Goal: Task Accomplishment & Management: Manage account settings

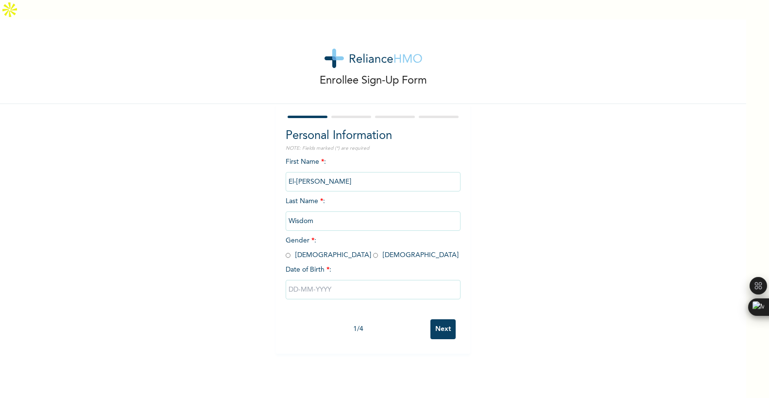
click at [288, 251] on input "radio" at bounding box center [288, 255] width 5 height 9
radio input "true"
click at [293, 280] on input "text" at bounding box center [373, 289] width 175 height 19
select select "7"
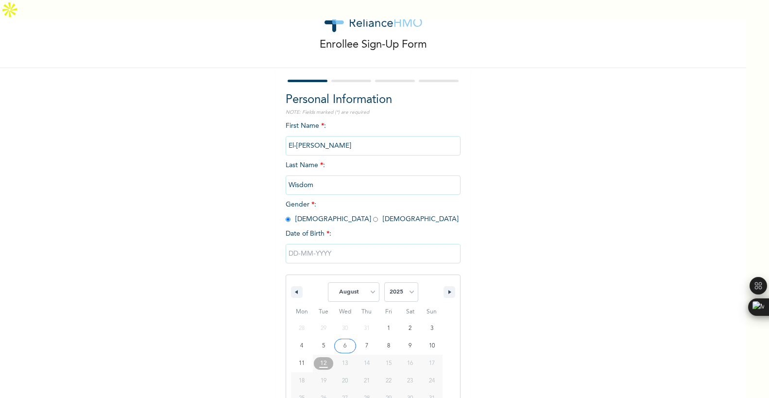
type input "[DATE]"
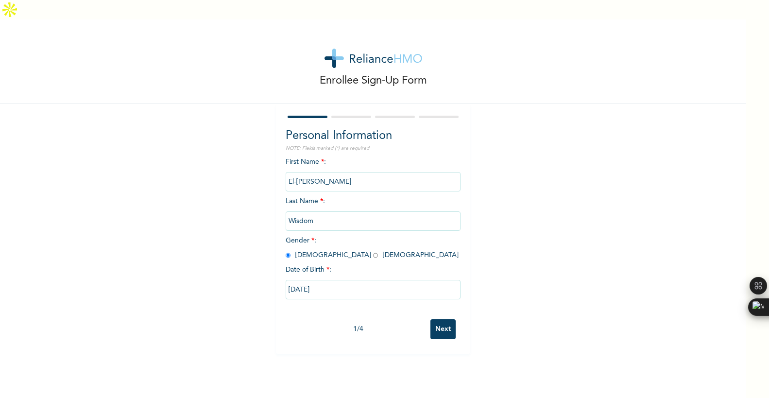
scroll to position [0, 0]
click at [319, 280] on input "08/06/2025" at bounding box center [373, 289] width 175 height 19
select select "7"
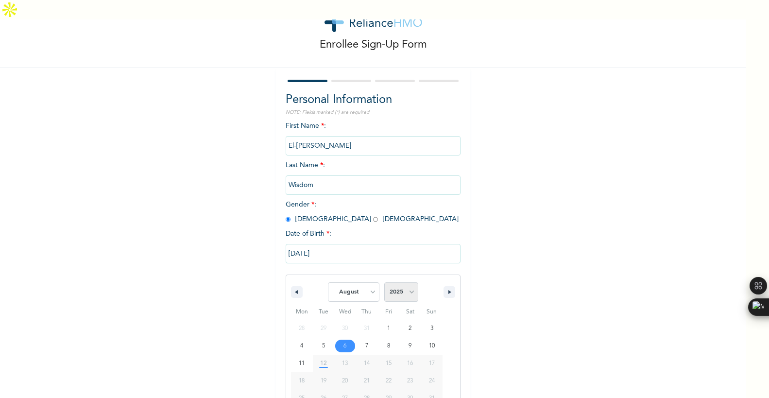
click at [409, 282] on select "2025 2024 2023 2022 2021 2020 2019 2018 2017 2016 2015 2014 2013 2012 2011 2010…" at bounding box center [401, 291] width 34 height 19
select select "2002"
type input "08/06/2002"
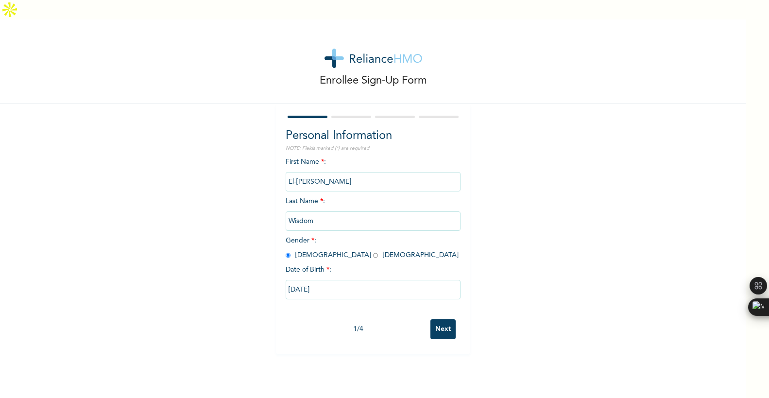
click at [435, 319] on input "Next" at bounding box center [442, 329] width 25 height 20
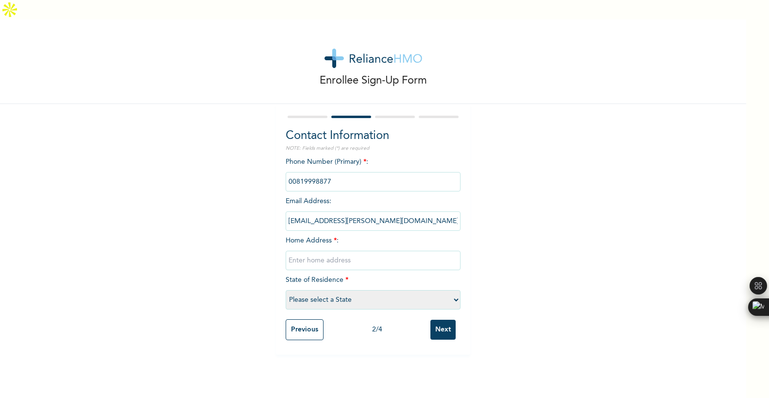
click at [303, 251] on input "text" at bounding box center [373, 260] width 175 height 19
type input "Unity Estate Nyanya"
select select "15"
click at [278, 279] on div "Contact Information NOTE: Fields marked (*) are required Phone Number (Primary)…" at bounding box center [373, 229] width 194 height 251
click at [443, 320] on input "Next" at bounding box center [442, 330] width 25 height 20
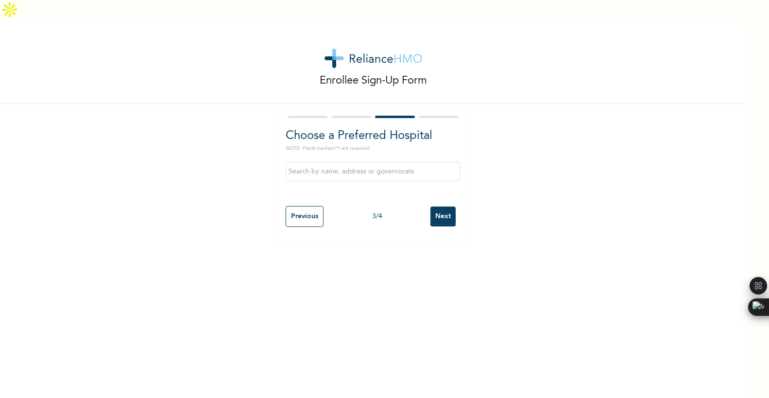
click at [350, 162] on input "text" at bounding box center [373, 171] width 175 height 19
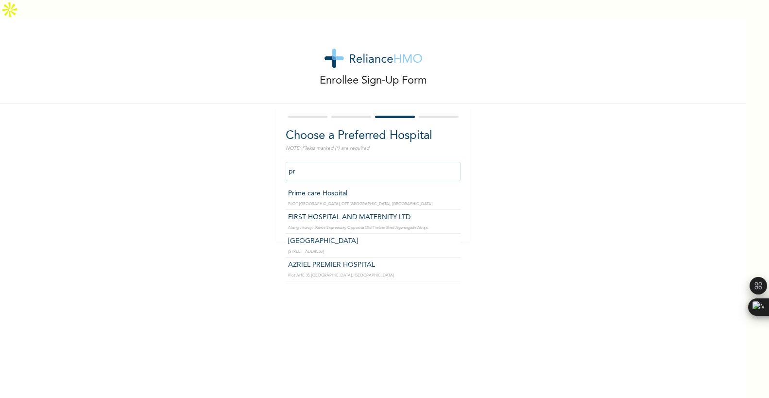
type input "p"
type input "k"
type input "p"
type input "STEDMED SPECIALIST HOSPITAL"
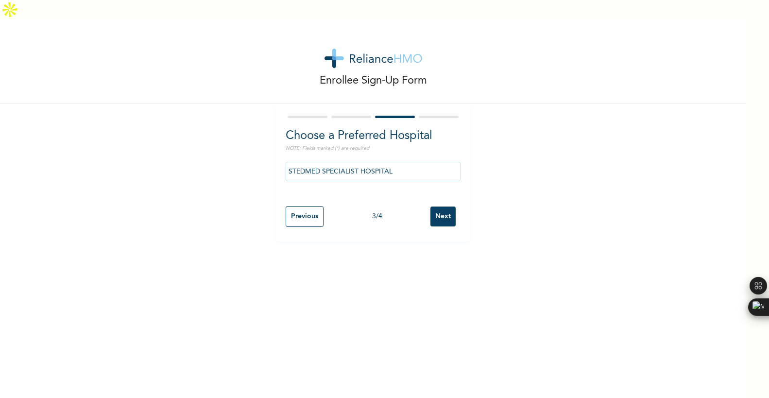
click at [447, 206] on input "Next" at bounding box center [442, 216] width 25 height 20
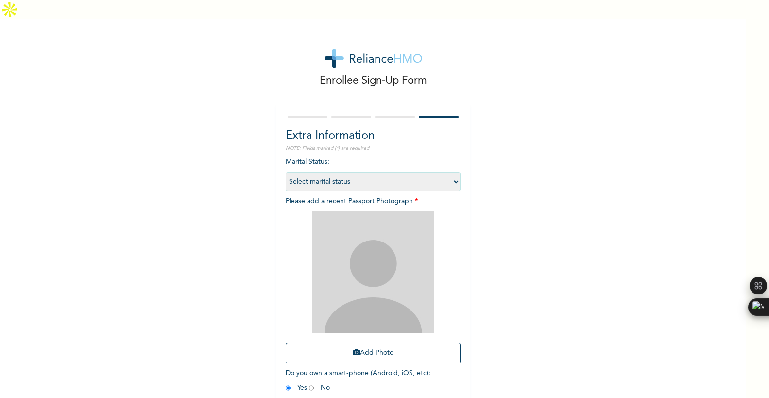
click at [347, 172] on select "Select marital status Single Married Divorced Widow/Widower" at bounding box center [373, 181] width 175 height 19
select select "1"
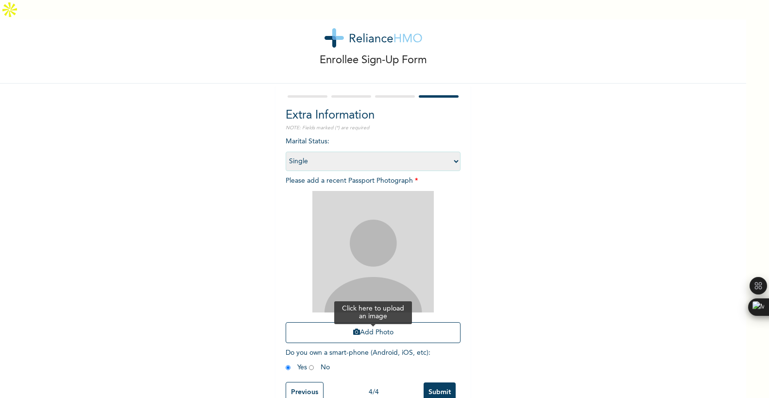
click at [361, 322] on button "Add Photo" at bounding box center [373, 332] width 175 height 21
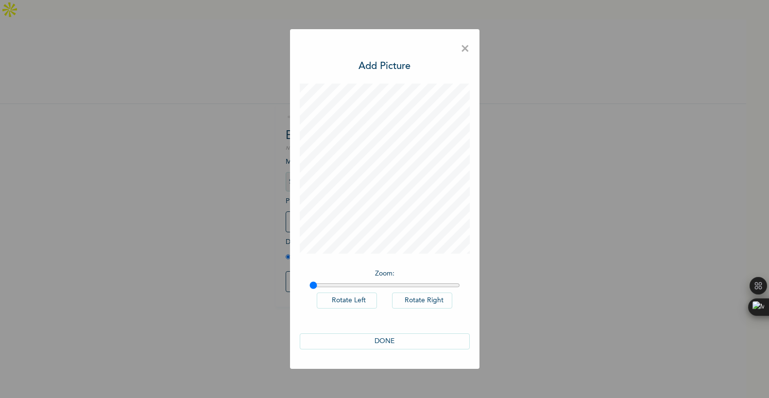
click at [374, 338] on button "DONE" at bounding box center [385, 341] width 170 height 16
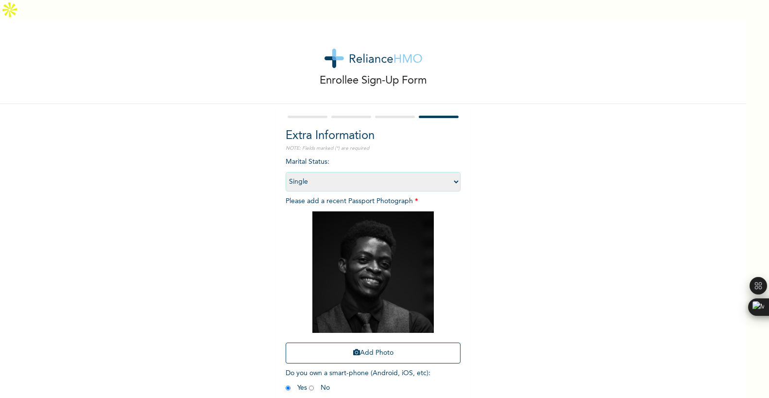
scroll to position [21, 0]
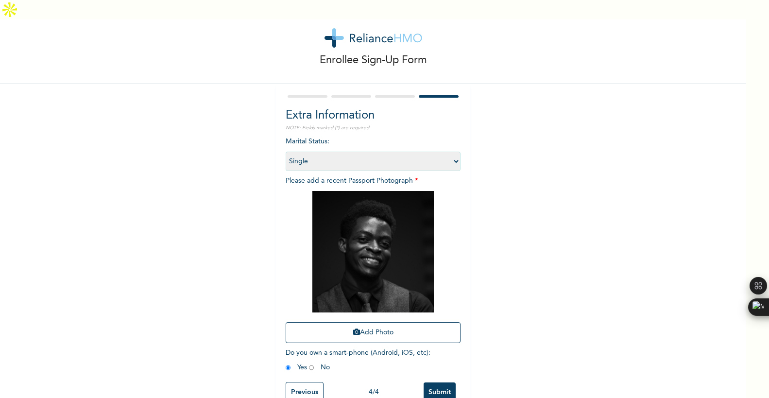
click at [310, 363] on input "radio" at bounding box center [311, 367] width 5 height 9
radio input "true"
click at [439, 382] on input "Submit" at bounding box center [439, 392] width 32 height 20
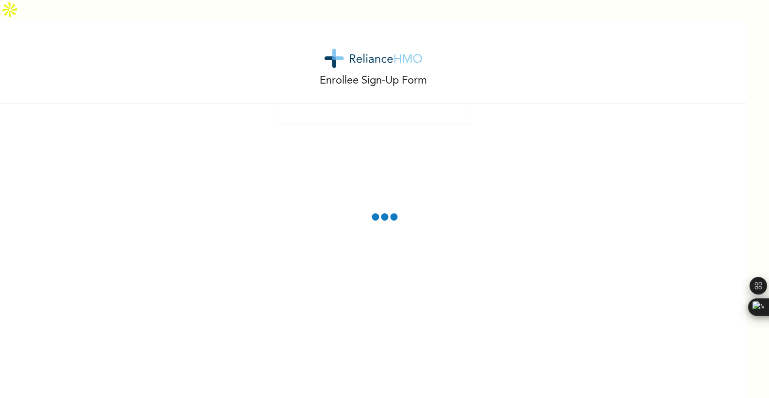
scroll to position [0, 0]
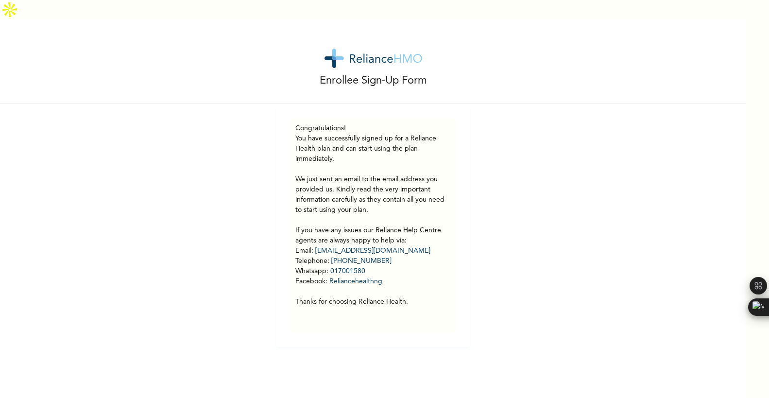
click at [338, 179] on p "You have successfully signed up for a Reliance Health plan and can start using …" at bounding box center [372, 220] width 155 height 173
click at [312, 186] on p "You have successfully signed up for a Reliance Health plan and can start using …" at bounding box center [372, 220] width 155 height 173
click at [257, 145] on div "Enrollee Sign-Up Form Congratulations! You have successfully signed up for a Re…" at bounding box center [373, 182] width 746 height 327
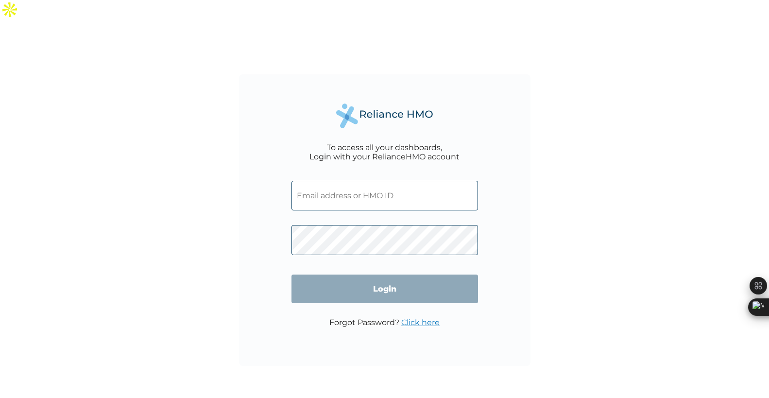
click at [326, 181] on input "text" at bounding box center [384, 196] width 186 height 30
paste input "TKM/10037/A"
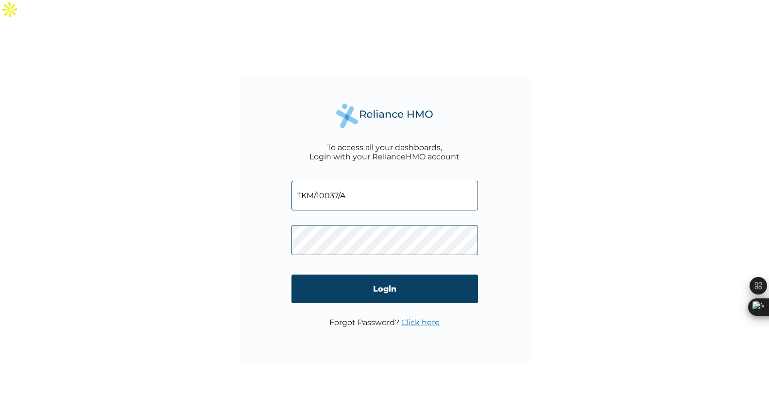
click at [359, 181] on input "TKM/10037/A" at bounding box center [384, 196] width 186 height 30
type input "TKM/10037/A"
paste input "TKM/10037/A"
type input "TKM/10037/A"
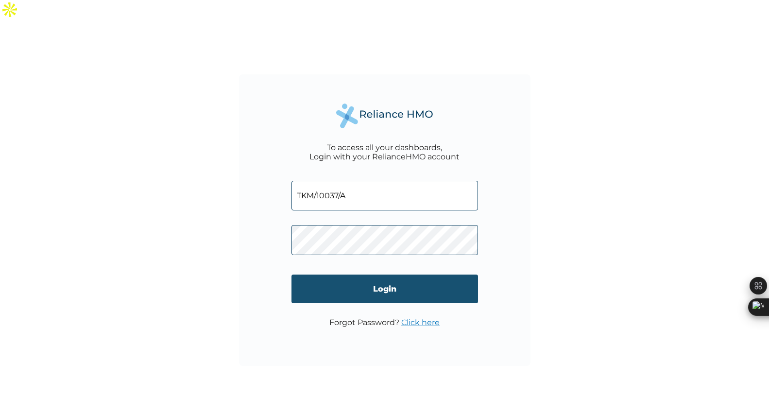
click at [368, 274] on input "Login" at bounding box center [384, 288] width 186 height 29
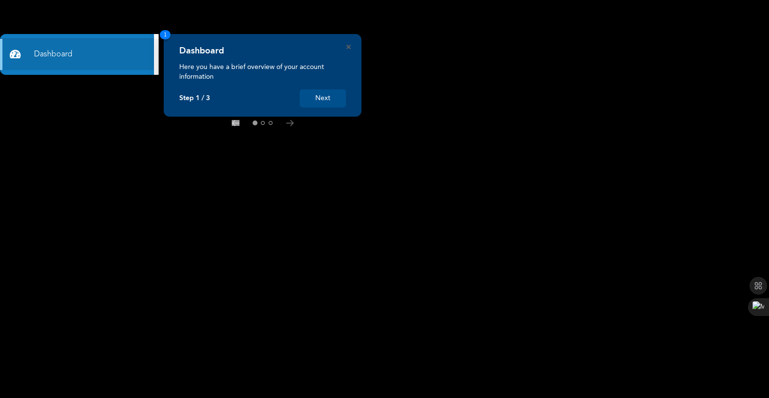
click at [321, 96] on button "Next" at bounding box center [323, 98] width 46 height 18
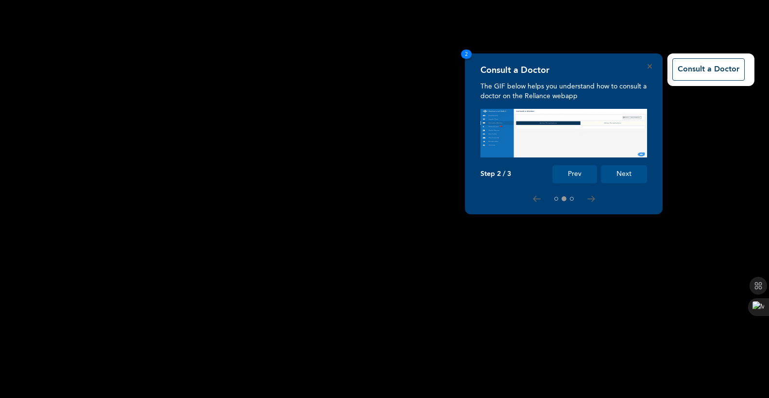
click at [623, 174] on button "Next" at bounding box center [624, 174] width 46 height 18
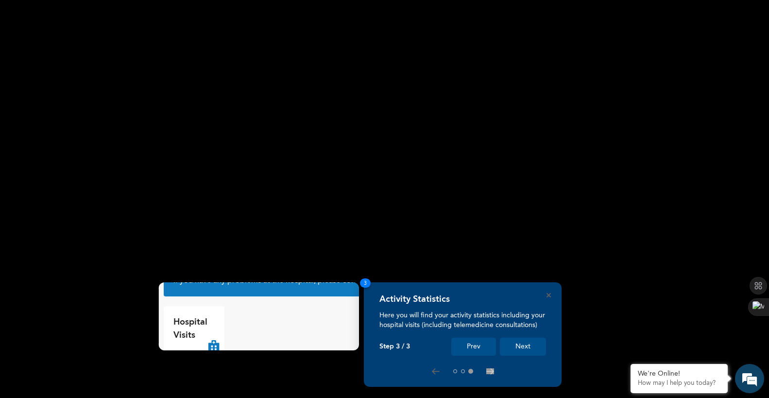
click at [509, 344] on button "Next" at bounding box center [523, 347] width 46 height 18
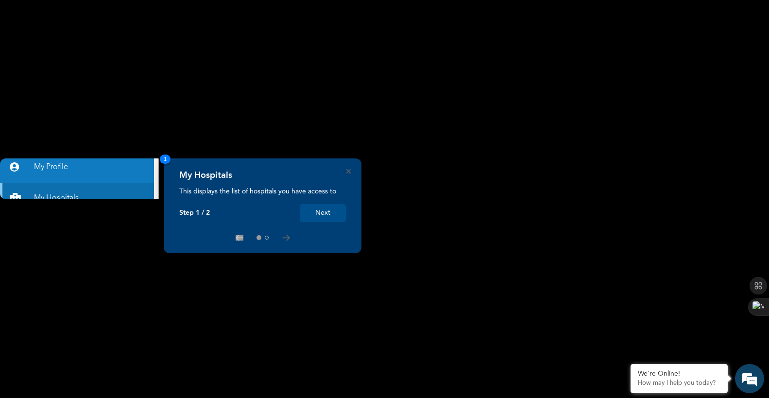
click at [309, 211] on button "Next" at bounding box center [323, 213] width 46 height 18
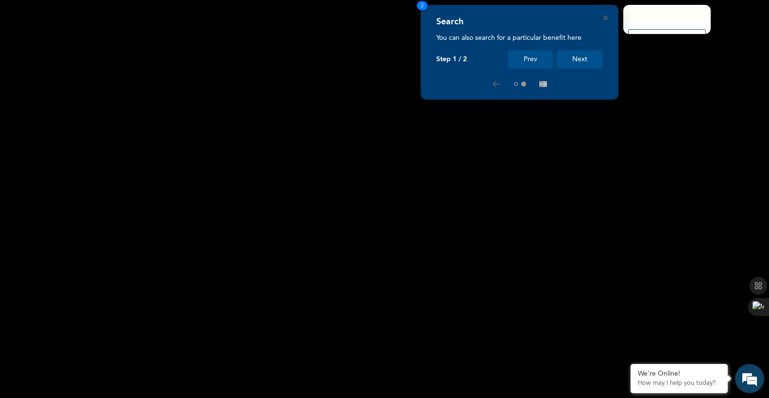
click at [574, 57] on button "Next" at bounding box center [580, 60] width 46 height 18
click at [578, 59] on button "Next" at bounding box center [580, 60] width 46 height 18
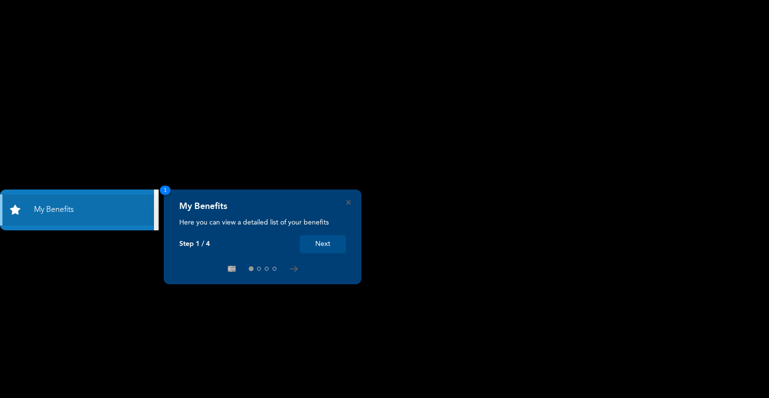
click at [317, 238] on button "Next" at bounding box center [323, 244] width 46 height 18
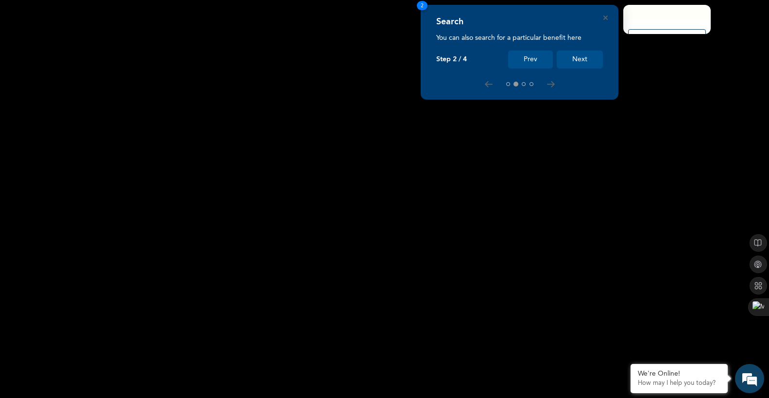
click at [580, 56] on button "Next" at bounding box center [580, 60] width 46 height 18
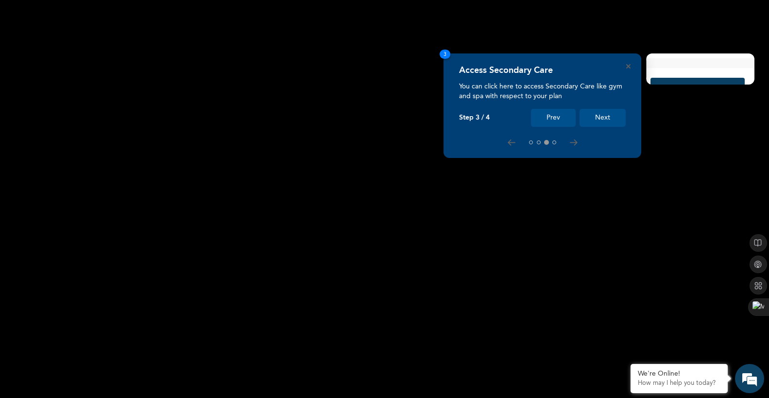
click at [602, 112] on button "Next" at bounding box center [602, 118] width 46 height 18
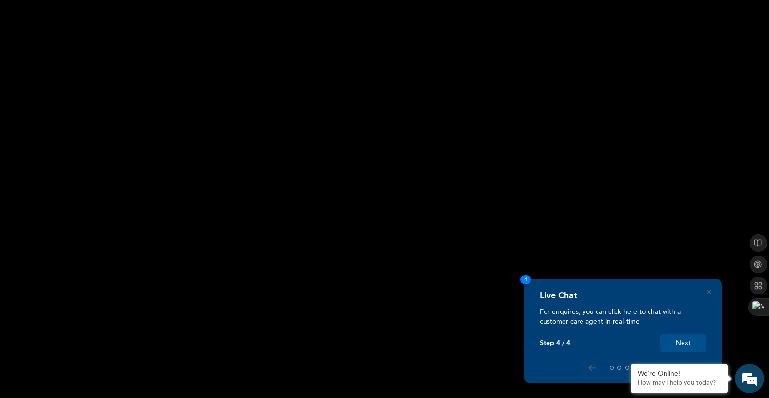
click at [682, 343] on button "Next" at bounding box center [683, 343] width 46 height 18
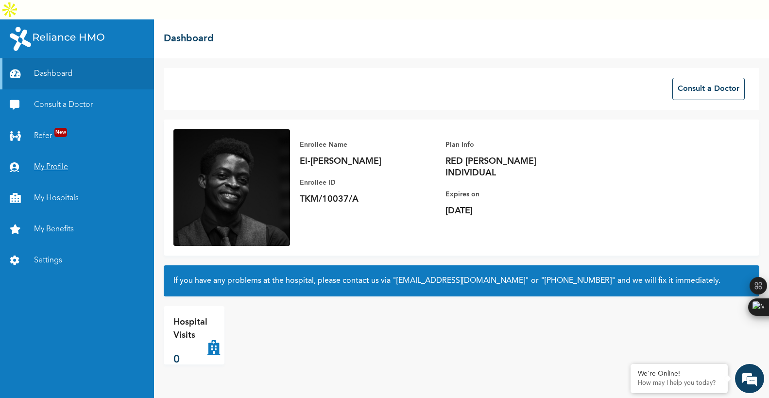
click at [58, 152] on link "My Profile" at bounding box center [77, 167] width 154 height 31
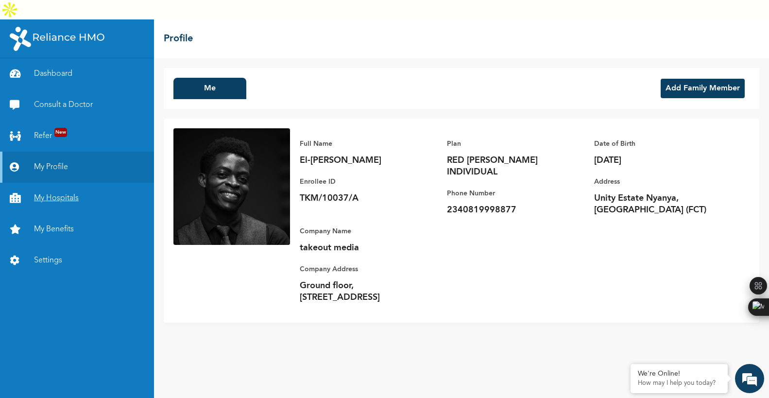
click at [60, 183] on link "My Hospitals" at bounding box center [77, 198] width 154 height 31
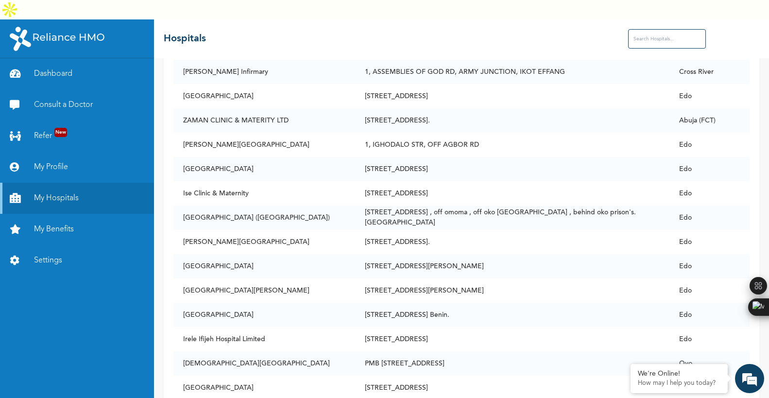
scroll to position [6176, 0]
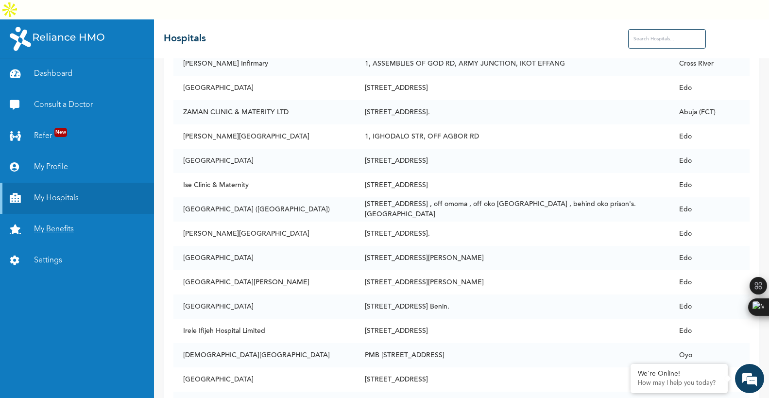
click at [51, 214] on link "My Benefits" at bounding box center [77, 229] width 154 height 31
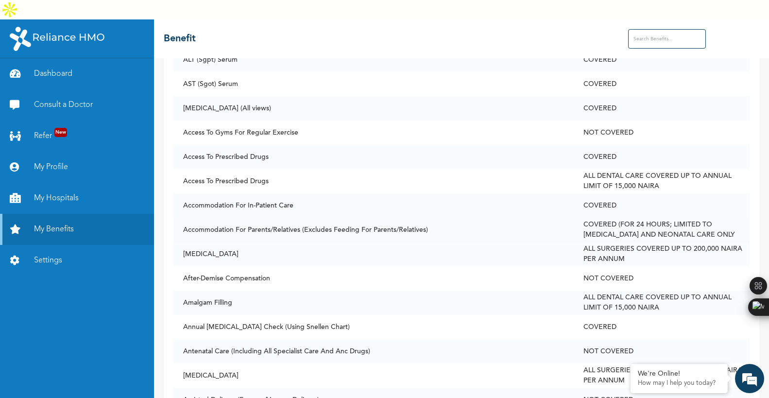
scroll to position [107, 0]
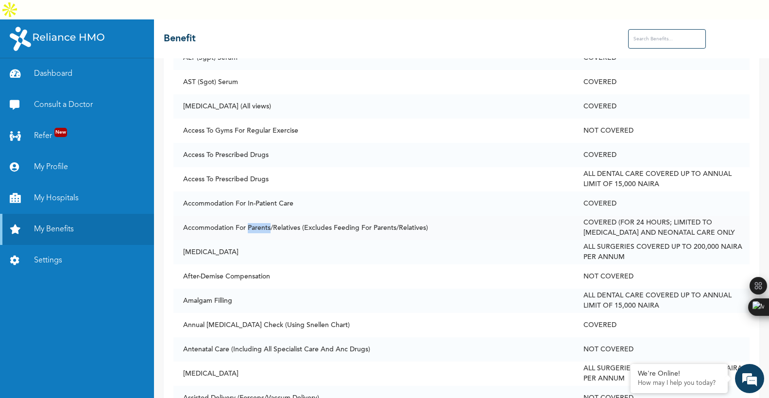
drag, startPoint x: 247, startPoint y: 207, endPoint x: 271, endPoint y: 204, distance: 24.0
click at [271, 216] on td "Accommodation For Parents/Relatives (Excludes Feeding For Parents/Relatives)" at bounding box center [373, 228] width 401 height 24
click at [228, 240] on td "Adenoidectomy" at bounding box center [373, 252] width 401 height 24
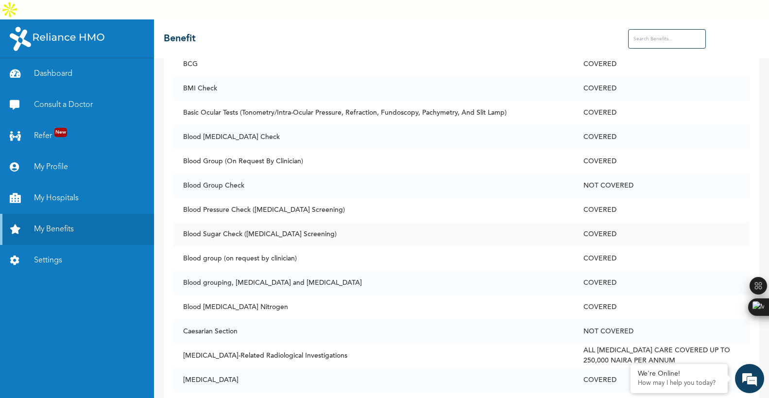
scroll to position [470, 0]
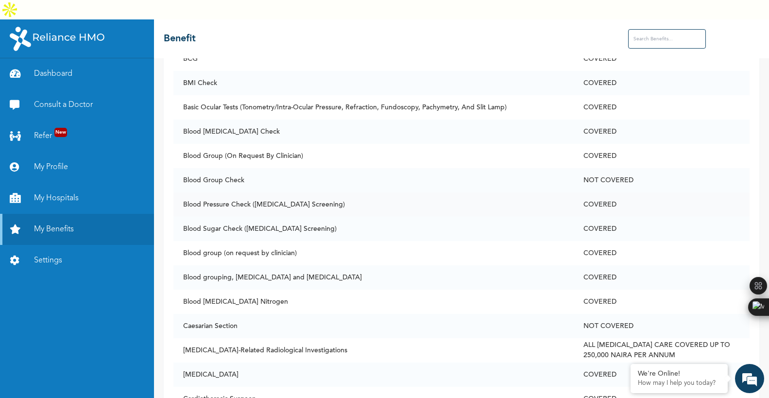
click at [183, 192] on td "Blood Pressure Check (Hypertension Screening)" at bounding box center [373, 204] width 401 height 24
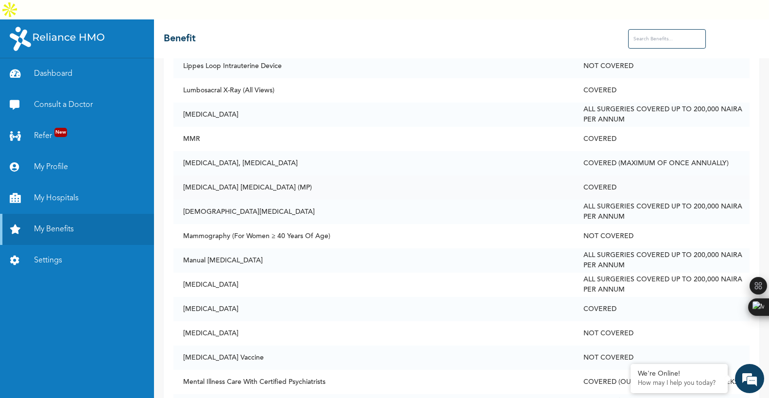
scroll to position [2515, 0]
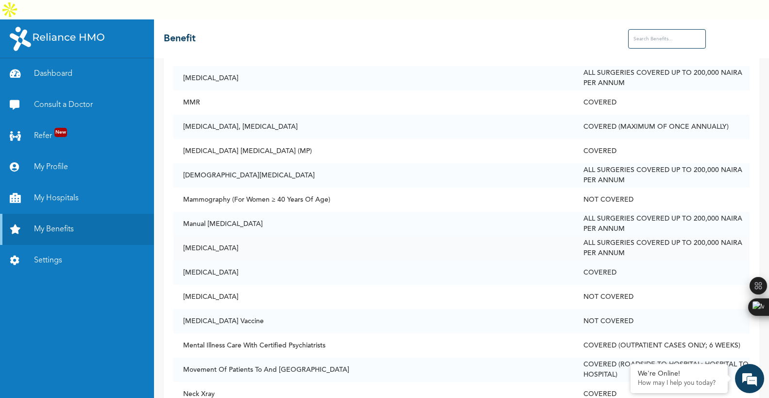
drag, startPoint x: 183, startPoint y: 228, endPoint x: 217, endPoint y: 226, distance: 33.6
click at [216, 236] on td "Mastectomy" at bounding box center [373, 248] width 401 height 24
click at [217, 236] on td "Mastectomy" at bounding box center [373, 248] width 401 height 24
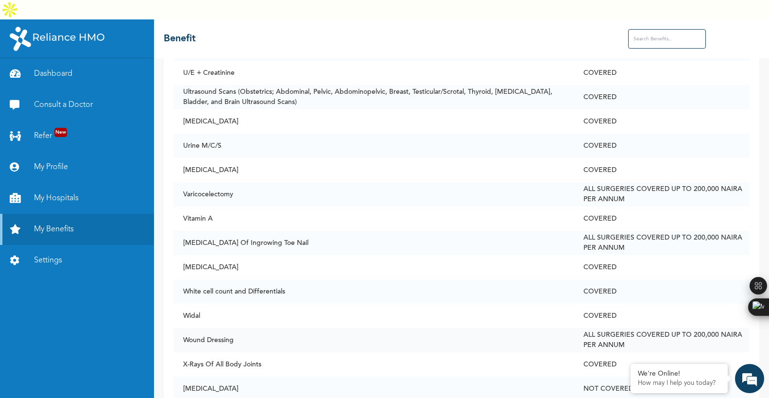
scroll to position [4636, 0]
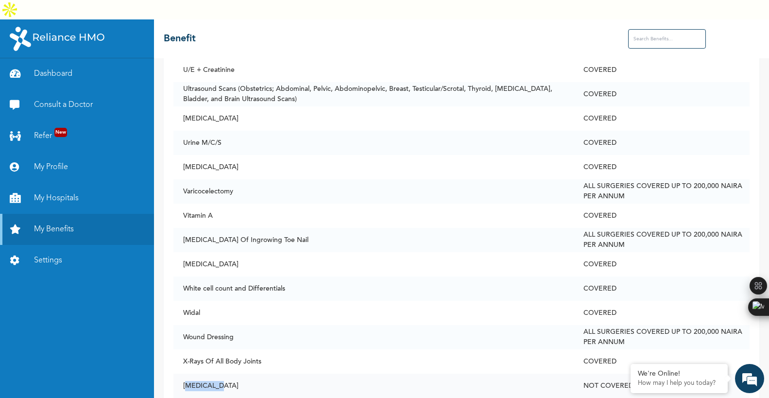
drag, startPoint x: 217, startPoint y: 366, endPoint x: 186, endPoint y: 362, distance: 31.3
click at [186, 373] on td "Yellow Fever" at bounding box center [373, 385] width 401 height 24
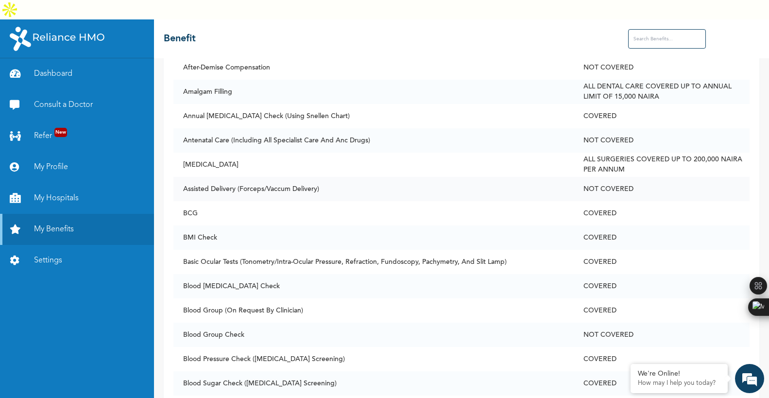
scroll to position [317, 0]
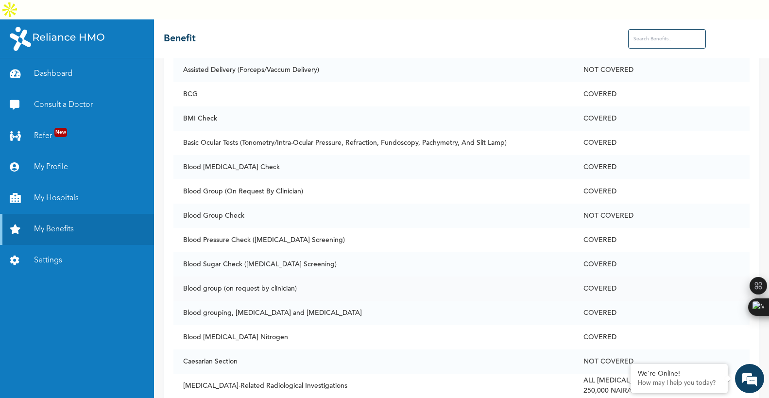
click at [279, 276] on td "Blood group (on request by clinician)" at bounding box center [373, 288] width 401 height 24
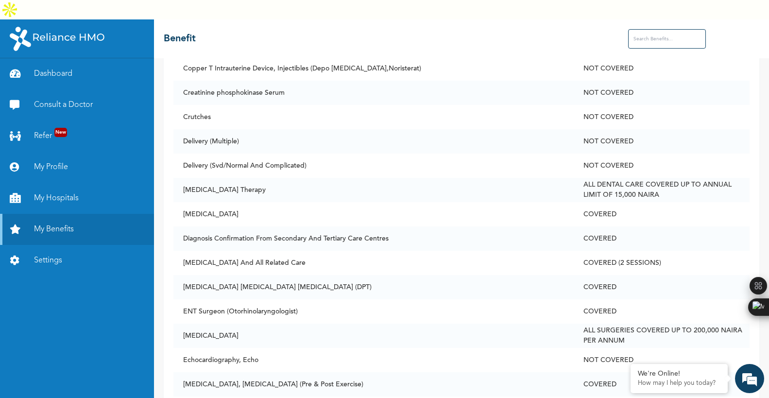
scroll to position [1092, 0]
click at [209, 177] on td "Dental Pain Therapy" at bounding box center [373, 189] width 401 height 24
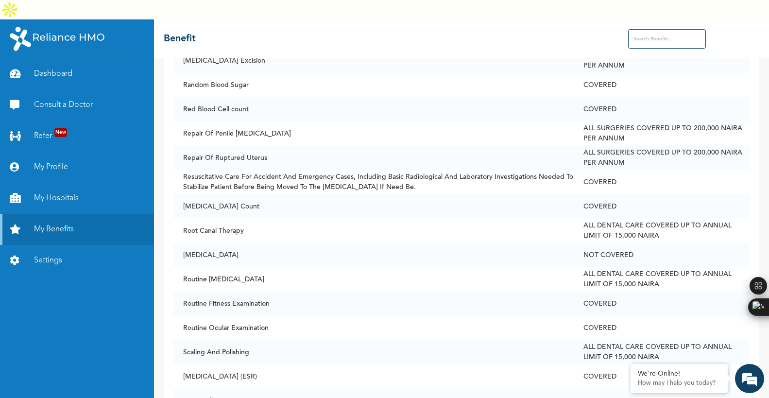
scroll to position [3885, 0]
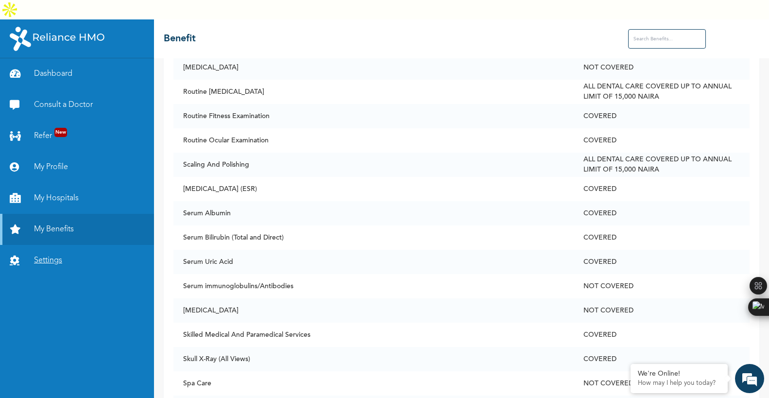
click at [87, 245] on link "Settings" at bounding box center [77, 260] width 154 height 31
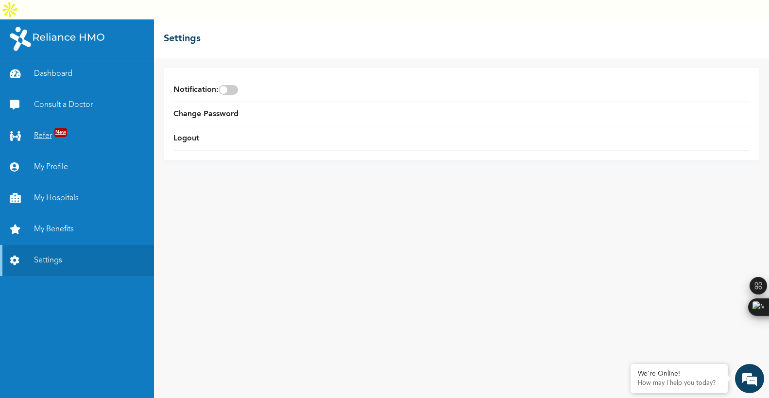
click at [88, 120] on link "Refer New" at bounding box center [77, 135] width 154 height 31
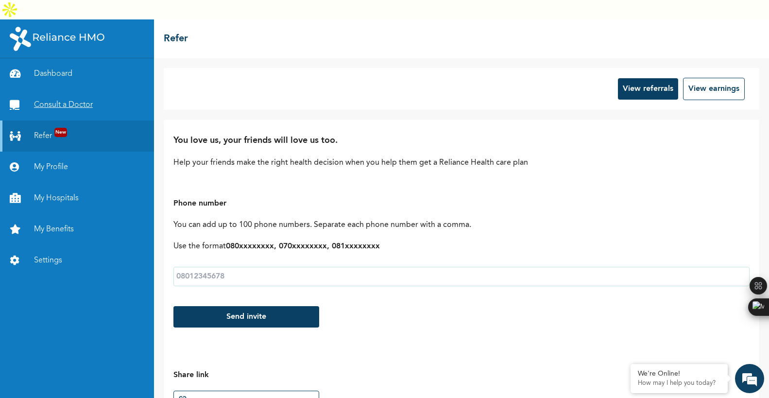
click at [65, 89] on link "Consult a Doctor" at bounding box center [77, 104] width 154 height 31
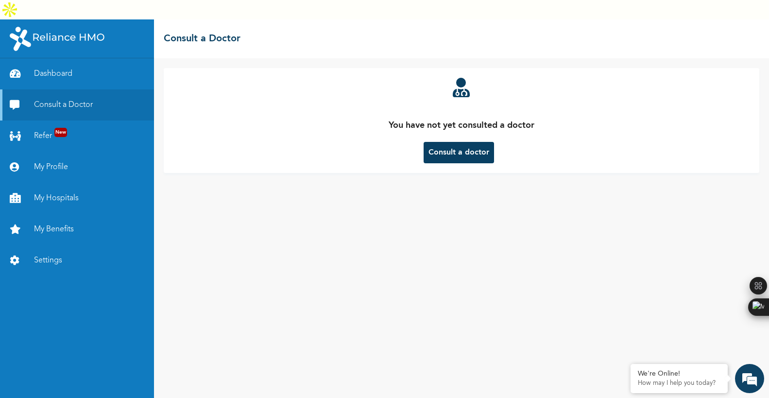
click at [508, 287] on div "You have not yet consulted a doctor Consult a doctor" at bounding box center [461, 237] width 615 height 359
click at [56, 58] on link "Dashboard" at bounding box center [77, 73] width 154 height 31
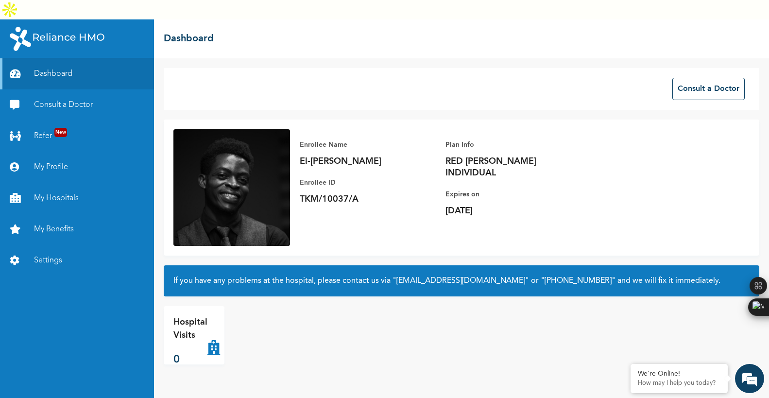
click at [280, 307] on div "Hospital Visits 0" at bounding box center [259, 335] width 190 height 58
click at [355, 275] on h2 "If you have any problems at the hospital, please contact us via "hellonigeria@g…" at bounding box center [461, 281] width 576 height 12
click at [284, 265] on div "If you have any problems at the hospital, please contact us via "hellonigeria@g…" at bounding box center [461, 280] width 595 height 31
click at [65, 152] on link "My Profile" at bounding box center [77, 167] width 154 height 31
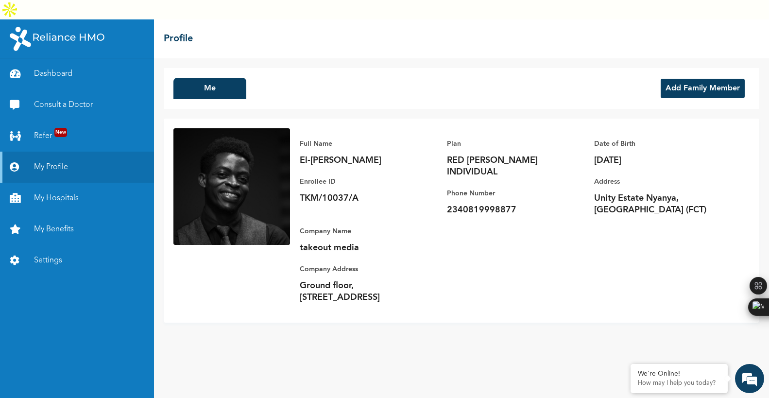
click at [677, 79] on button "Add Family Member" at bounding box center [702, 88] width 84 height 19
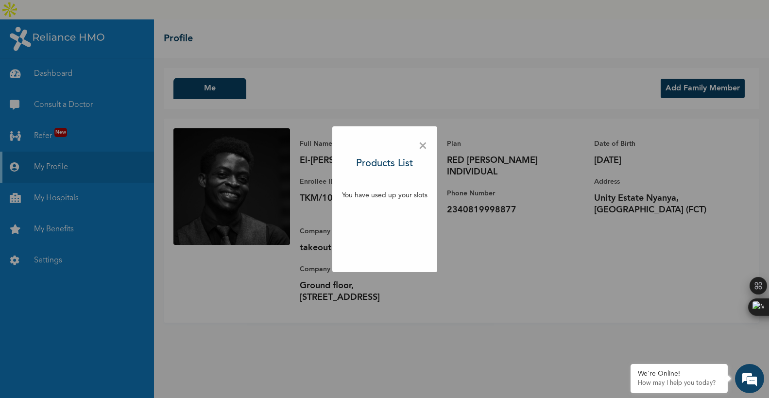
click at [419, 145] on span "×" at bounding box center [422, 146] width 9 height 20
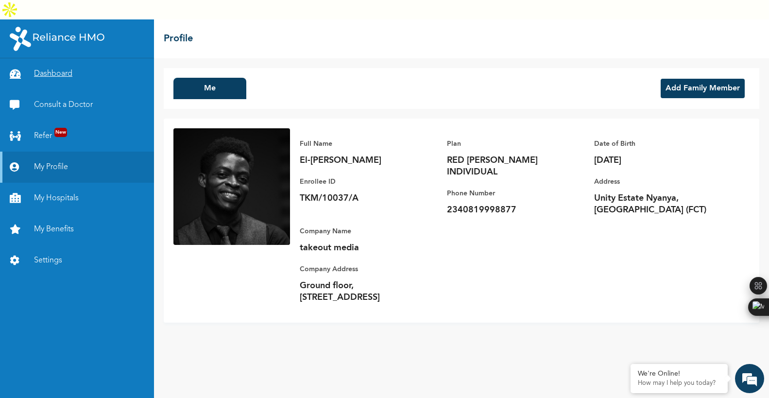
click at [41, 58] on link "Dashboard" at bounding box center [77, 73] width 154 height 31
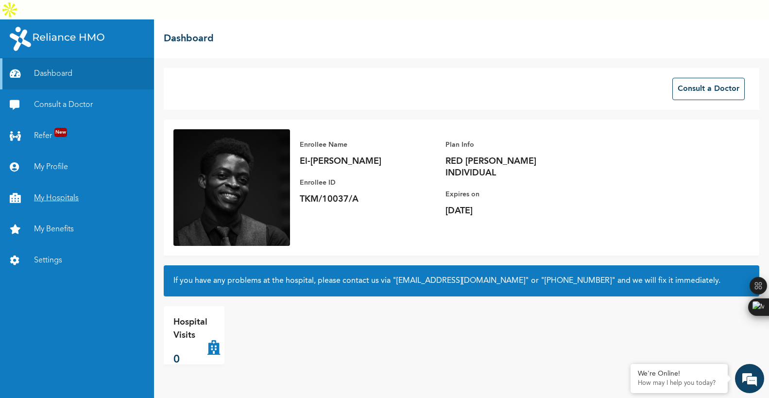
click at [67, 183] on link "My Hospitals" at bounding box center [77, 198] width 154 height 31
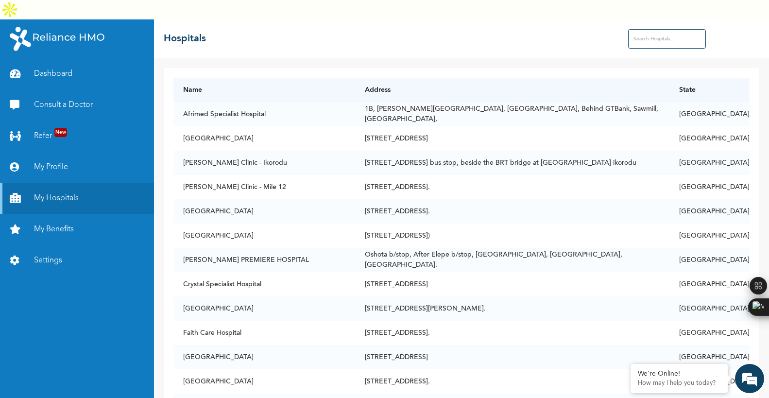
click at [645, 29] on input "text" at bounding box center [667, 38] width 78 height 19
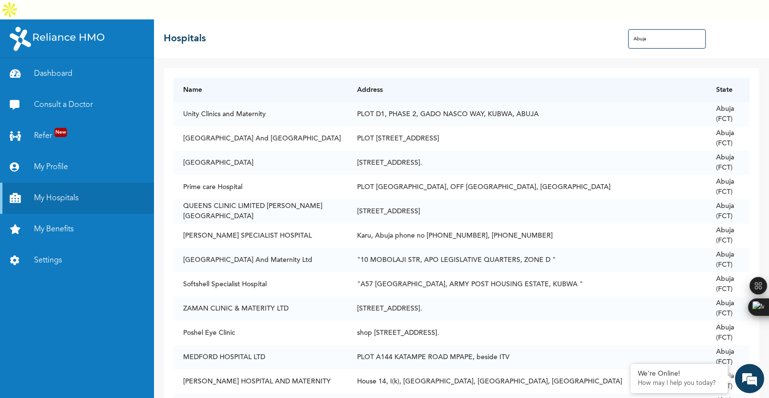
click at [653, 29] on input "Abuja" at bounding box center [667, 38] width 78 height 19
drag, startPoint x: 653, startPoint y: 17, endPoint x: 612, endPoint y: 15, distance: 40.9
click at [612, 19] on div "☰ Hospitals Abuja" at bounding box center [461, 38] width 615 height 39
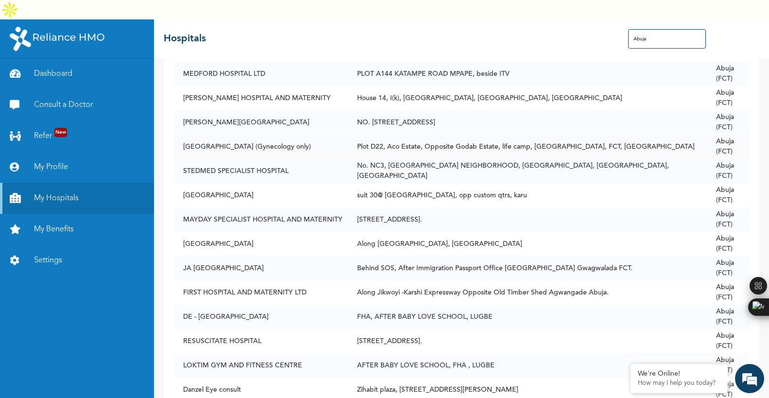
scroll to position [284, 0]
type input "Abuja"
click at [404, 158] on td "No. NC3, KARU NEIGHBORHOOD, KARU SITE, KARU, ABUJA" at bounding box center [526, 170] width 359 height 24
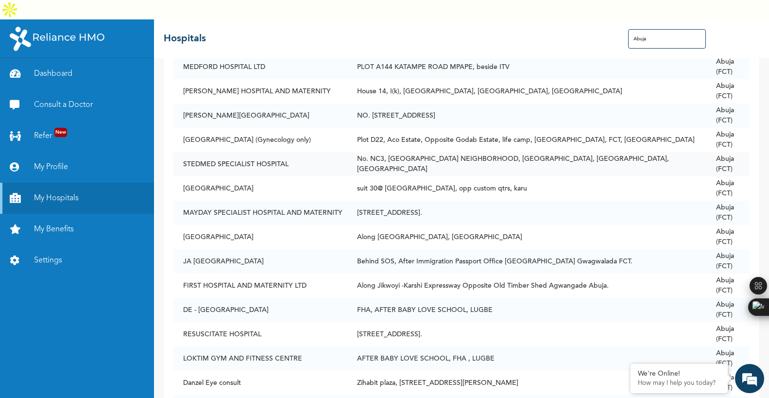
scroll to position [290, 0]
click at [423, 152] on td "No. NC3, KARU NEIGHBORHOOD, KARU SITE, KARU, ABUJA" at bounding box center [526, 164] width 359 height 24
drag, startPoint x: 183, startPoint y: 145, endPoint x: 287, endPoint y: 144, distance: 103.9
click at [287, 152] on td "STEDMED SPECIALIST HOSPITAL" at bounding box center [260, 164] width 174 height 24
click at [199, 152] on td "STEDMED SPECIALIST HOSPITAL" at bounding box center [260, 164] width 174 height 24
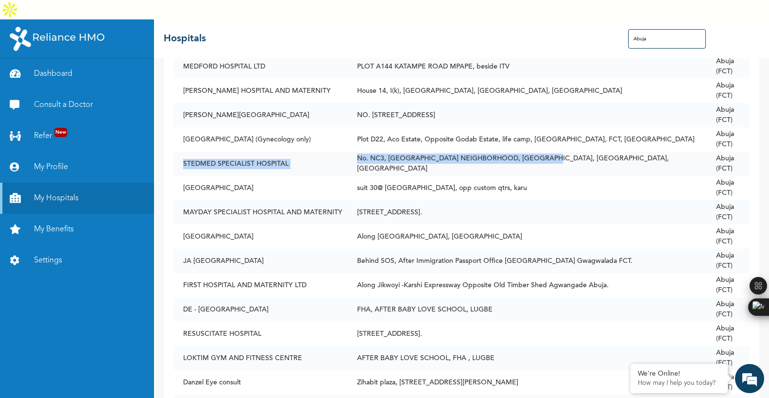
drag, startPoint x: 183, startPoint y: 141, endPoint x: 541, endPoint y: 140, distance: 357.9
click at [541, 152] on tr "STEDMED SPECIALIST HOSPITAL No. NC3, KARU NEIGHBORHOOD, KARU SITE, KARU, ABUJA …" at bounding box center [461, 164] width 576 height 24
copy tr "STEDMED SPECIALIST HOSPITAL No. NC3, KARU NEIGHBORHOOD, KARU SITE, KARU, ABUJA"
click at [410, 176] on td "suit 30@ blessed plaza, opp custom qtrs, karu" at bounding box center [526, 188] width 359 height 24
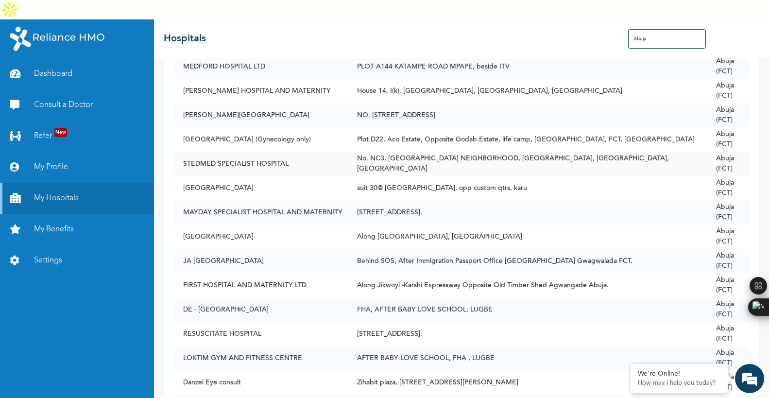
click at [379, 152] on td "No. NC3, KARU NEIGHBORHOOD, KARU SITE, KARU, ABUJA" at bounding box center [526, 164] width 359 height 24
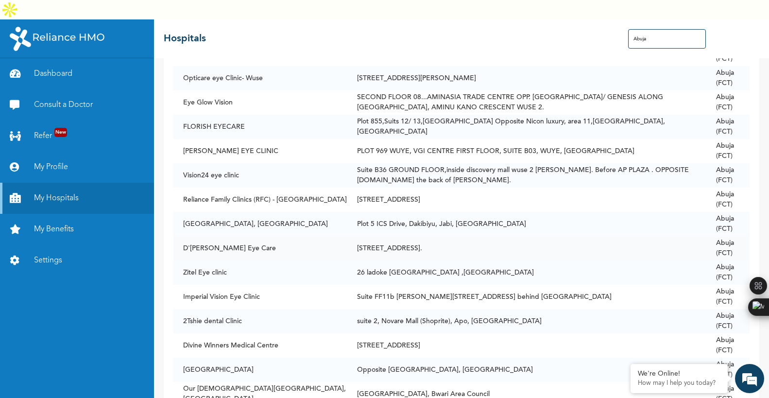
scroll to position [1337, 0]
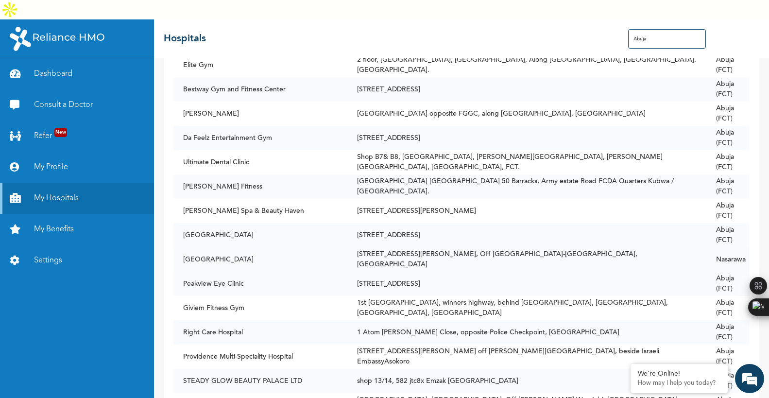
click at [424, 296] on td "1st Dodo Hub Plaza, winners highway, behind Amac Market, FHA, Lugbe, Abuja" at bounding box center [526, 308] width 359 height 24
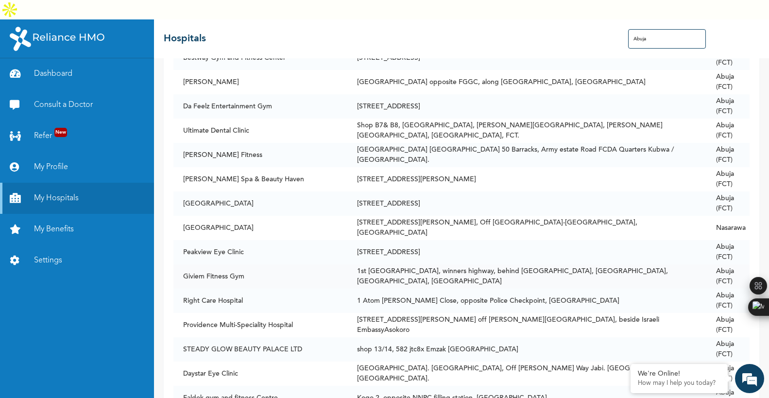
click at [425, 266] on td "1st Dodo Hub Plaza, winners highway, behind Amac Market, FHA, Lugbe, Abuja" at bounding box center [526, 276] width 359 height 24
click at [425, 264] on td "1st Dodo Hub Plaza, winners highway, behind Amac Market, FHA, Lugbe, Abuja" at bounding box center [526, 276] width 359 height 24
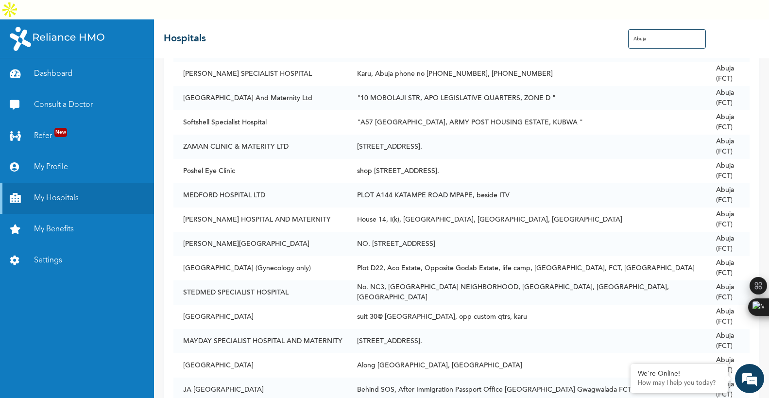
scroll to position [0, 0]
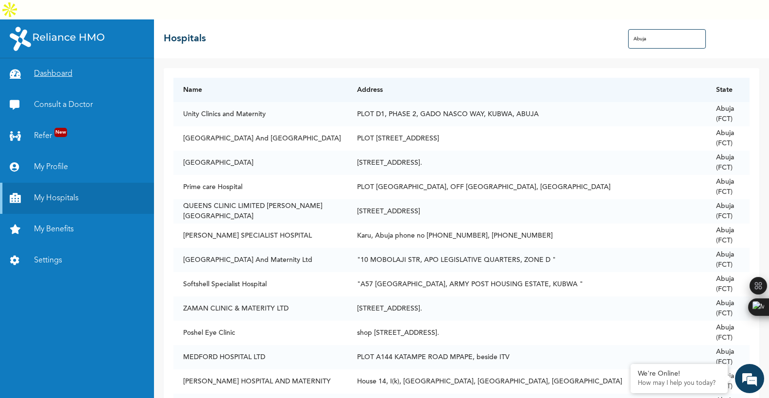
click at [40, 64] on link "Dashboard" at bounding box center [77, 73] width 154 height 31
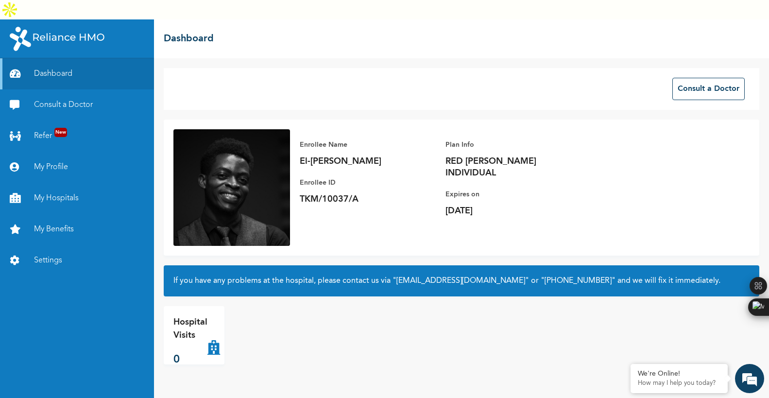
click at [403, 372] on div "Consult a Doctor Enrollee Name El-[PERSON_NAME] Enrollee ID TKM/10037/A Plan In…" at bounding box center [461, 237] width 615 height 359
click at [363, 83] on div "Consult a Doctor" at bounding box center [461, 89] width 595 height 42
click at [322, 177] on p "Enrollee ID" at bounding box center [368, 183] width 136 height 12
click at [42, 245] on link "Settings" at bounding box center [77, 260] width 154 height 31
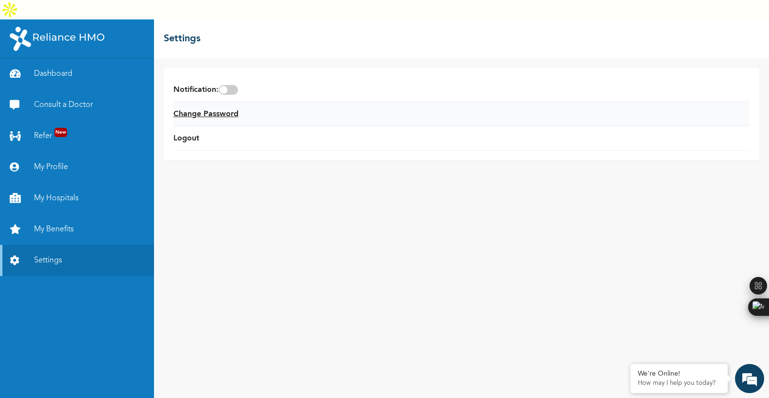
click at [198, 108] on link "Change Password" at bounding box center [205, 114] width 65 height 12
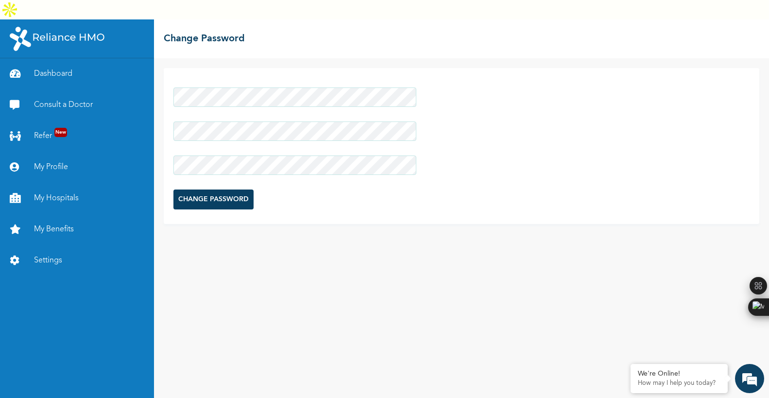
click at [194, 136] on form "CHANGE PASSWORD" at bounding box center [294, 149] width 243 height 132
click at [172, 107] on div "CHANGE PASSWORD" at bounding box center [461, 146] width 595 height 156
click at [326, 169] on form "CHANGE PASSWORD" at bounding box center [294, 149] width 243 height 132
click at [227, 189] on input "CHANGE PASSWORD" at bounding box center [213, 199] width 80 height 20
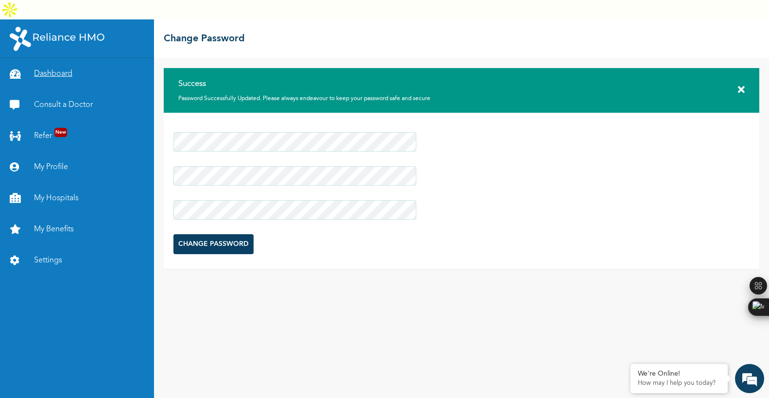
click at [57, 58] on link "Dashboard" at bounding box center [77, 73] width 154 height 31
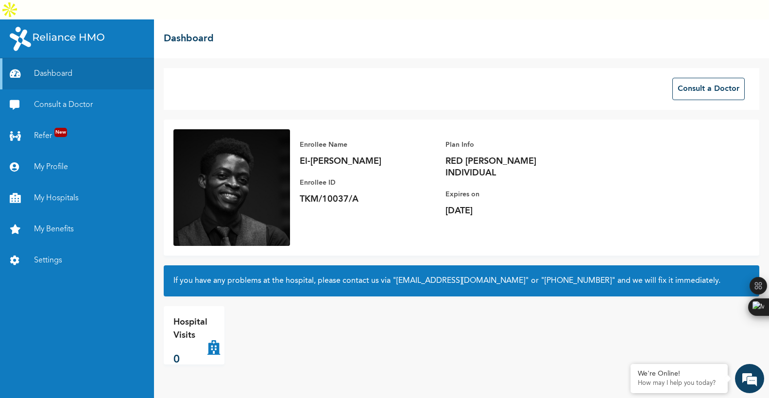
click at [435, 182] on div "Enrollee Name El-[PERSON_NAME] Enrollee ID TKM/10037/A Plan Info RED [PERSON_NA…" at bounding box center [445, 177] width 311 height 97
click at [254, 174] on img at bounding box center [231, 187] width 117 height 117
click at [279, 99] on div "Consult a Doctor Enrollee Name El-[PERSON_NAME] Enrollee ID TKM/10037/A Plan In…" at bounding box center [461, 237] width 615 height 359
click at [37, 245] on link "Settings" at bounding box center [77, 260] width 154 height 31
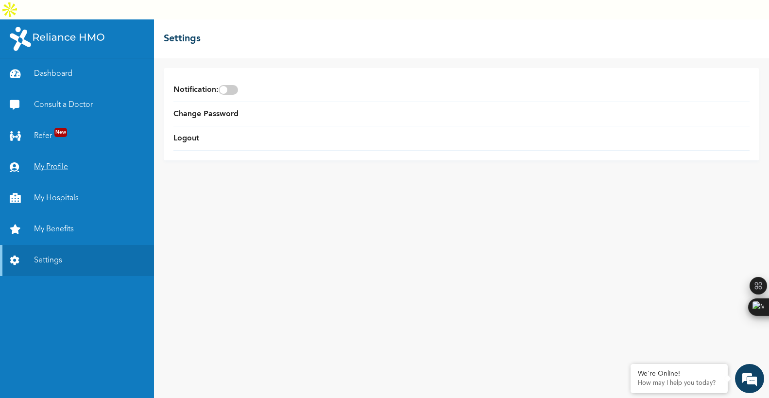
click at [55, 154] on link "My Profile" at bounding box center [77, 167] width 154 height 31
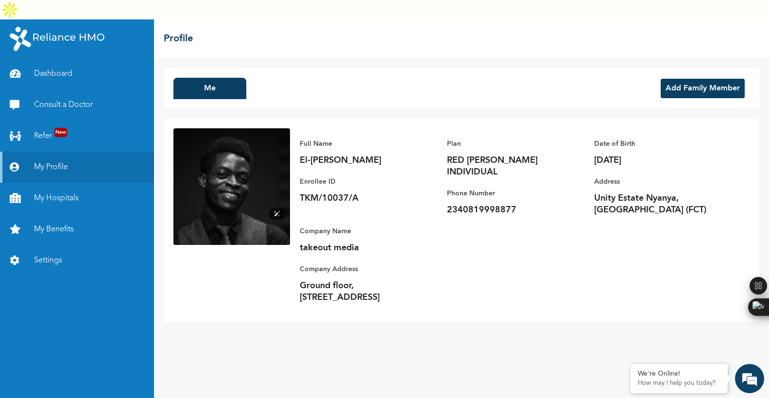
click at [252, 134] on img at bounding box center [231, 186] width 117 height 117
click at [377, 317] on div "Me Add Family Member Full Name El-[PERSON_NAME] Enrollee ID TKM/10037/A Plan RE…" at bounding box center [461, 237] width 615 height 359
